Goal: Information Seeking & Learning: Check status

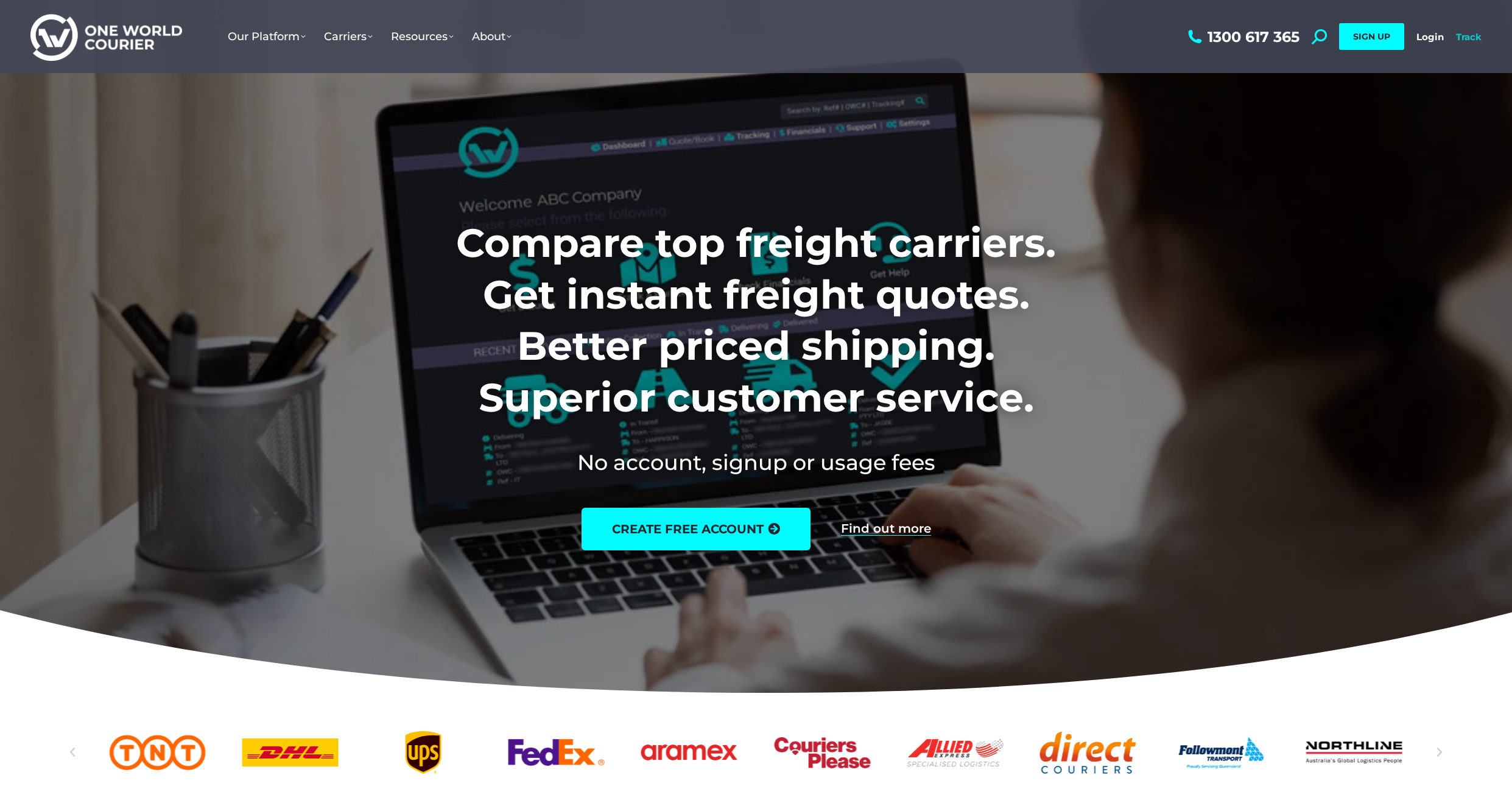
click at [1473, 39] on link "Track" at bounding box center [1468, 37] width 26 height 12
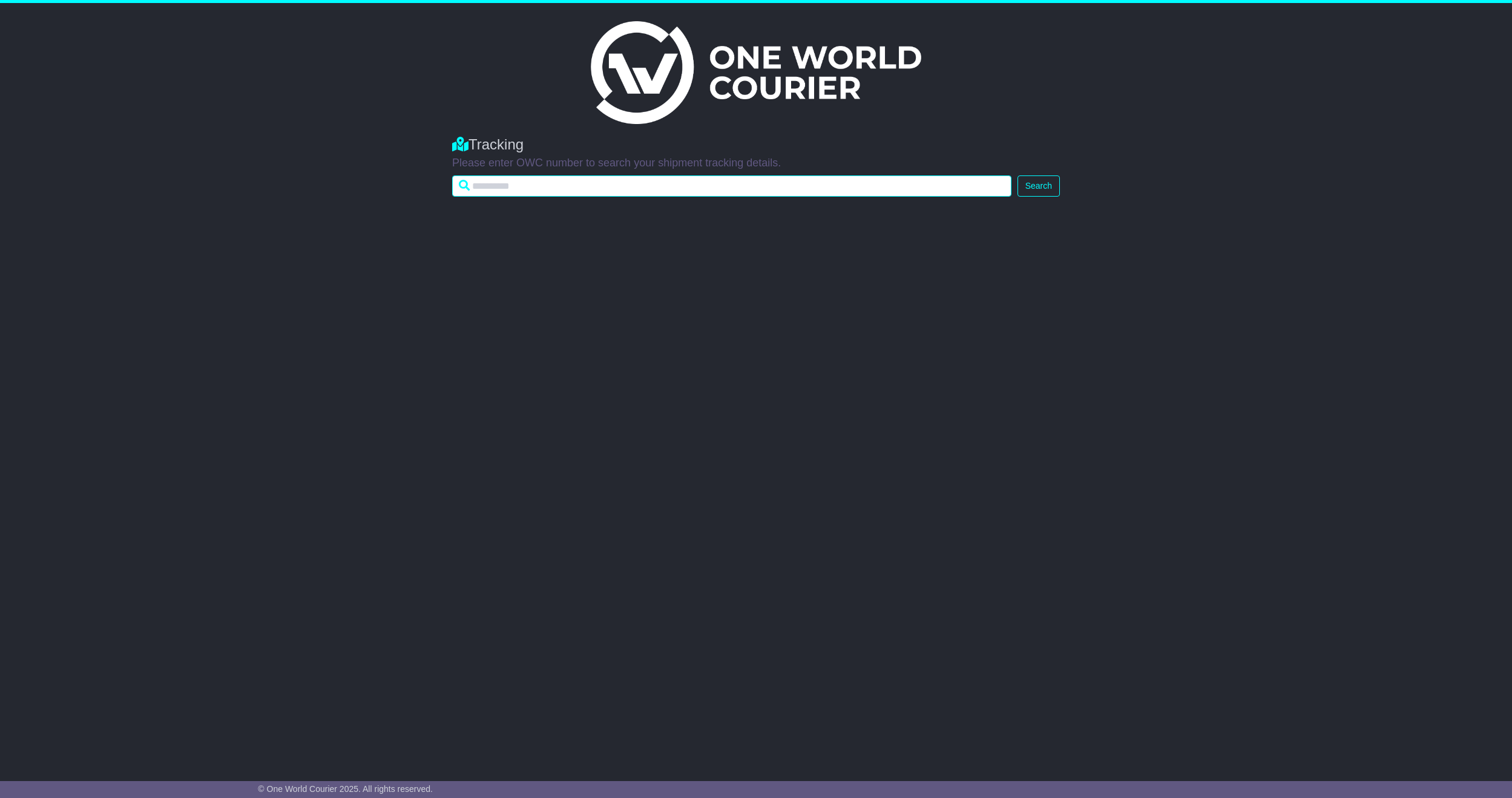
click at [577, 189] on input "text" at bounding box center [731, 185] width 559 height 21
type input "*"
type input "**********"
click at [1017, 175] on button "Search" at bounding box center [1038, 185] width 42 height 21
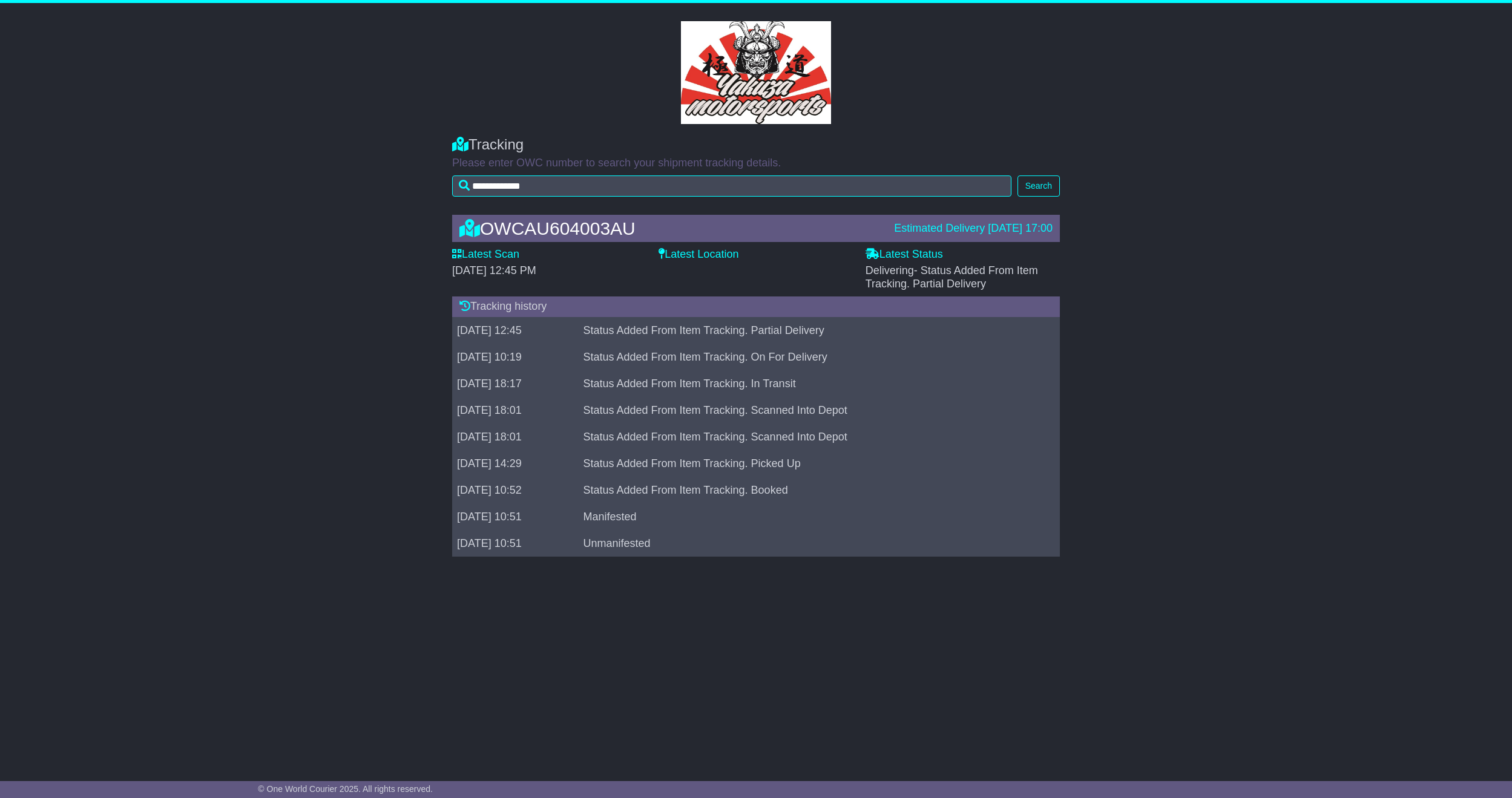
click at [638, 325] on td "Status Added From Item Tracking. Partial Delivery" at bounding box center [811, 330] width 465 height 27
click at [515, 271] on span "[DATE] 12:45 PM" at bounding box center [494, 270] width 84 height 12
click at [686, 325] on td "Status Added From Item Tracking. Partial Delivery" at bounding box center [811, 330] width 465 height 27
click at [728, 330] on td "Status Added From Item Tracking. Partial Delivery" at bounding box center [811, 330] width 465 height 27
drag, startPoint x: 890, startPoint y: 328, endPoint x: 451, endPoint y: 328, distance: 439.0
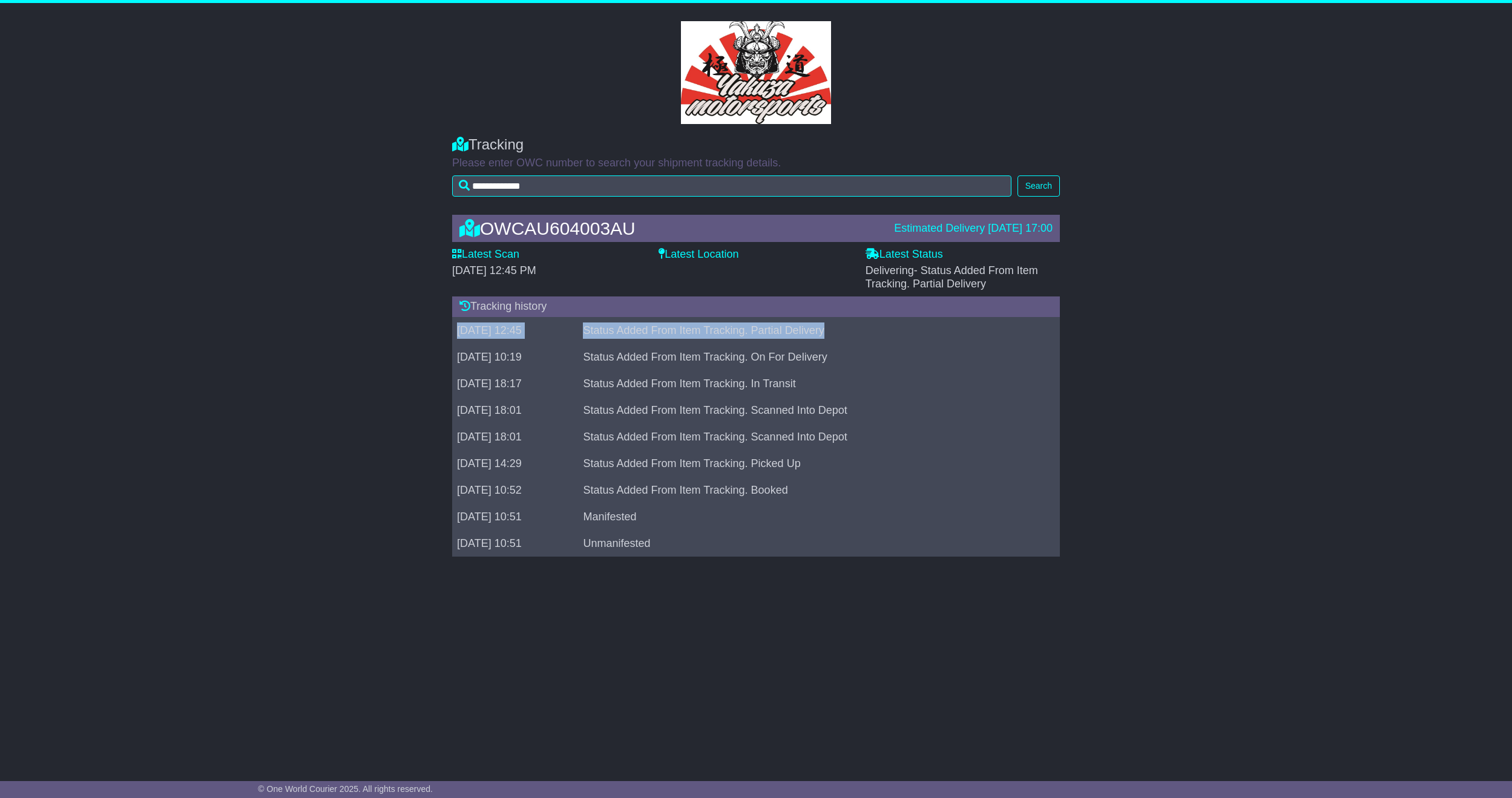
click at [451, 328] on div "OWCAU604003AU Estimated Delivery [DATE] 17:00 Latest Scan [DATE] 12:45 PM Lates…" at bounding box center [756, 389] width 620 height 372
click at [440, 335] on div "OWCAU604003AU Estimated Delivery [DATE] 17:00 Latest Scan [DATE] 12:45 PM Lates…" at bounding box center [756, 389] width 1512 height 372
click at [468, 325] on td "[DATE] 12:45" at bounding box center [515, 330] width 126 height 27
click at [456, 327] on td "[DATE] 12:45" at bounding box center [515, 330] width 126 height 27
